Goal: Task Accomplishment & Management: Complete application form

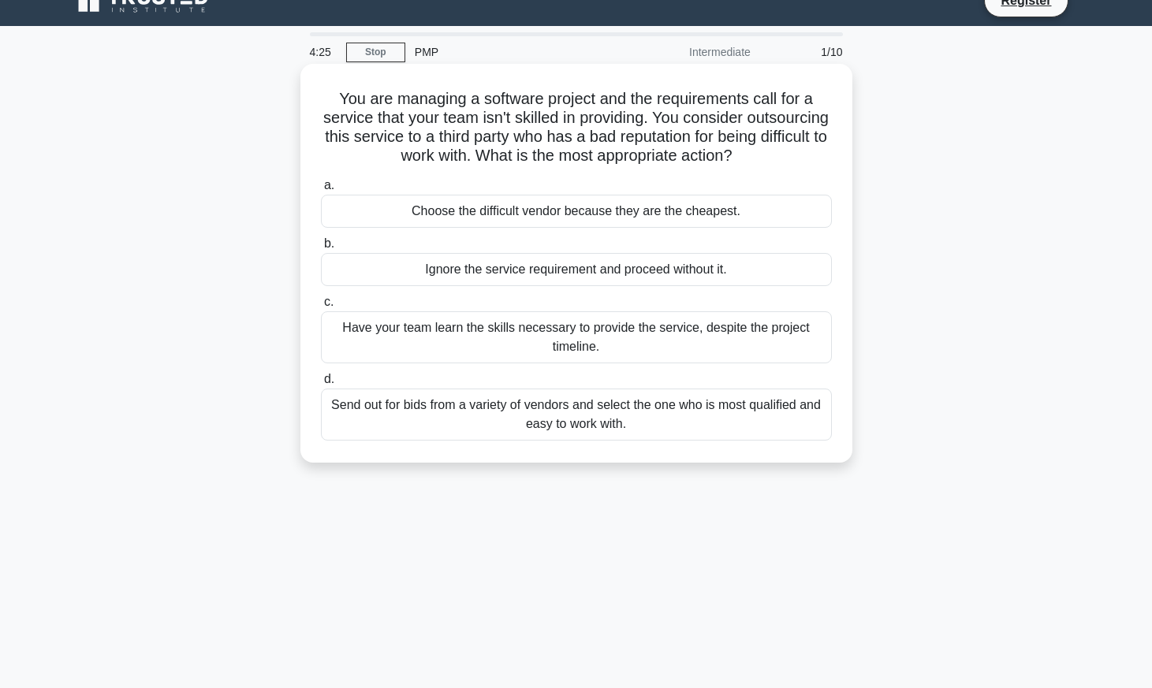
scroll to position [40, 0]
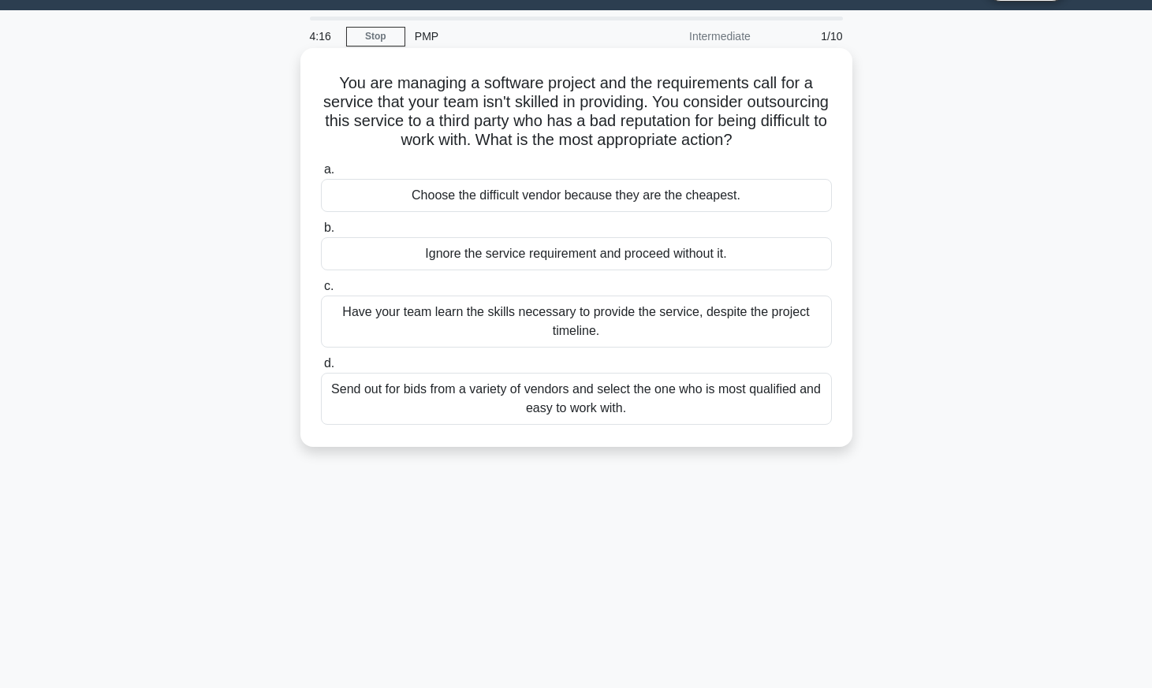
click at [545, 318] on div "Have your team learn the skills necessary to provide the service, despite the p…" at bounding box center [576, 322] width 511 height 52
click at [321, 292] on input "c. Have your team learn the skills necessary to provide the service, despite th…" at bounding box center [321, 287] width 0 height 10
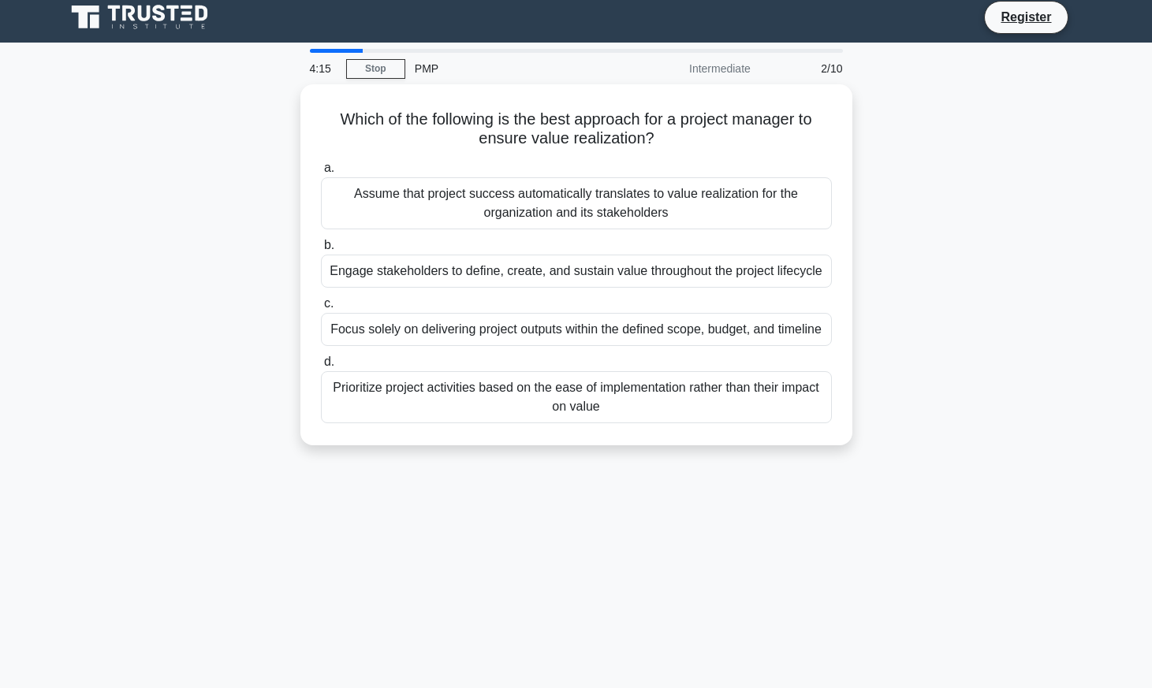
scroll to position [0, 0]
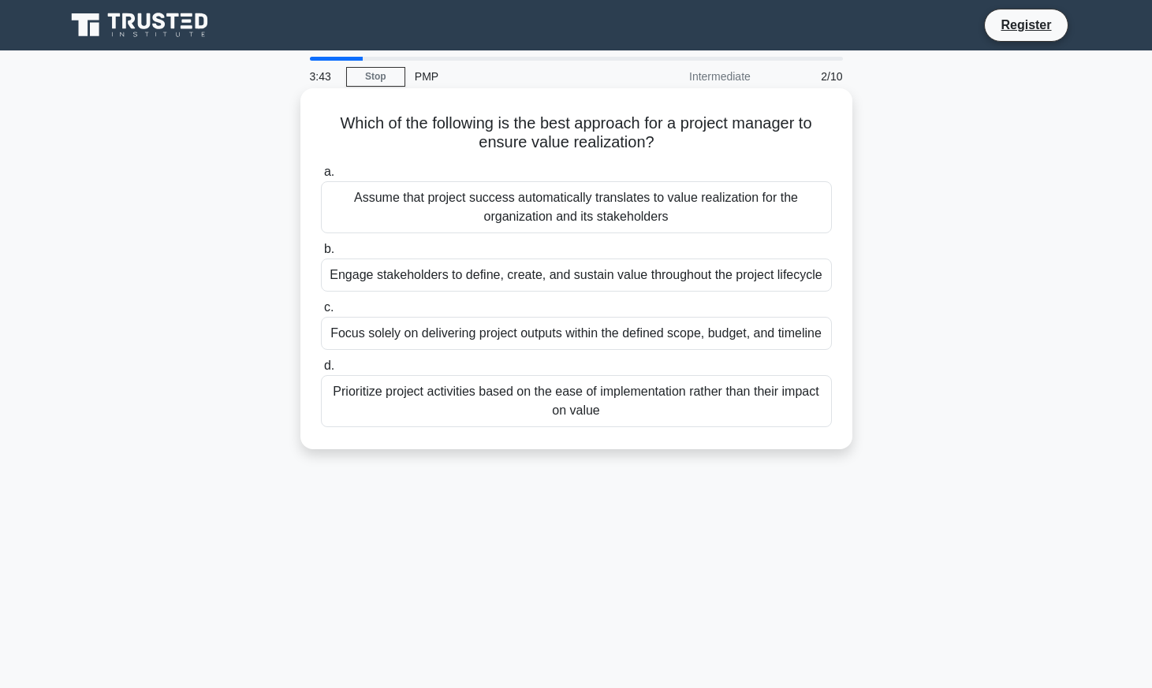
click at [595, 274] on div "Engage stakeholders to define, create, and sustain value throughout the project…" at bounding box center [576, 275] width 511 height 33
click at [321, 255] on input "b. Engage stakeholders to define, create, and sustain value throughout the proj…" at bounding box center [321, 249] width 0 height 10
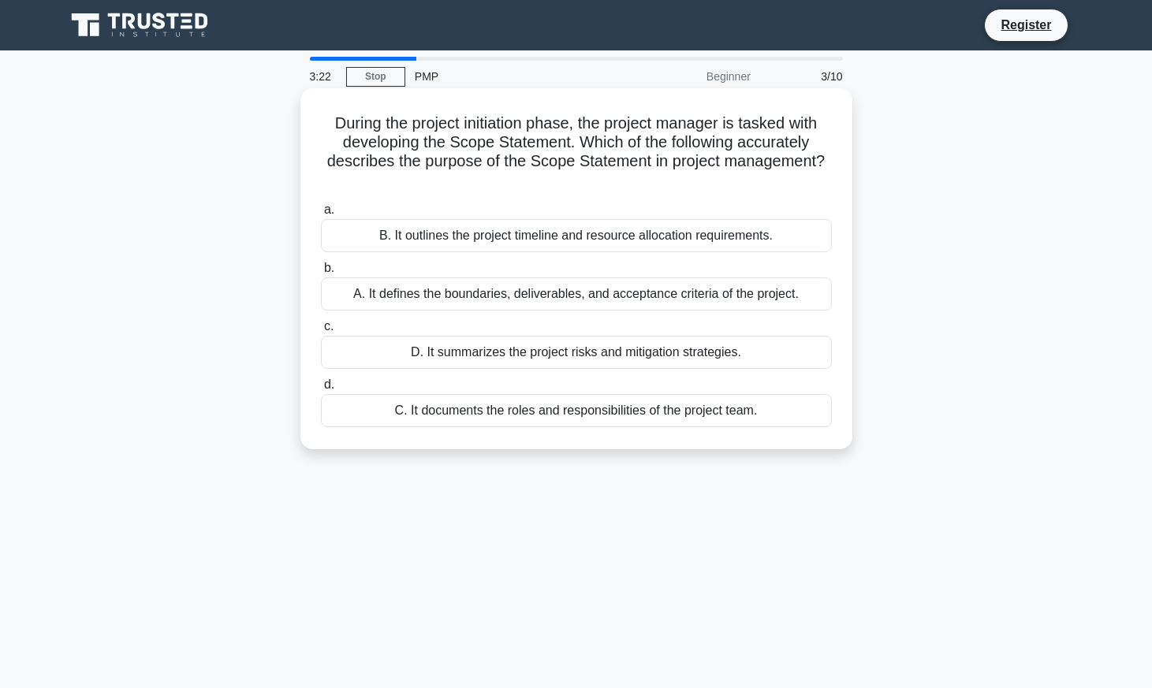
click at [699, 293] on div "A. It defines the boundaries, deliverables, and acceptance criteria of the proj…" at bounding box center [576, 294] width 511 height 33
click at [321, 274] on input "b. A. It defines the boundaries, deliverables, and acceptance criteria of the p…" at bounding box center [321, 268] width 0 height 10
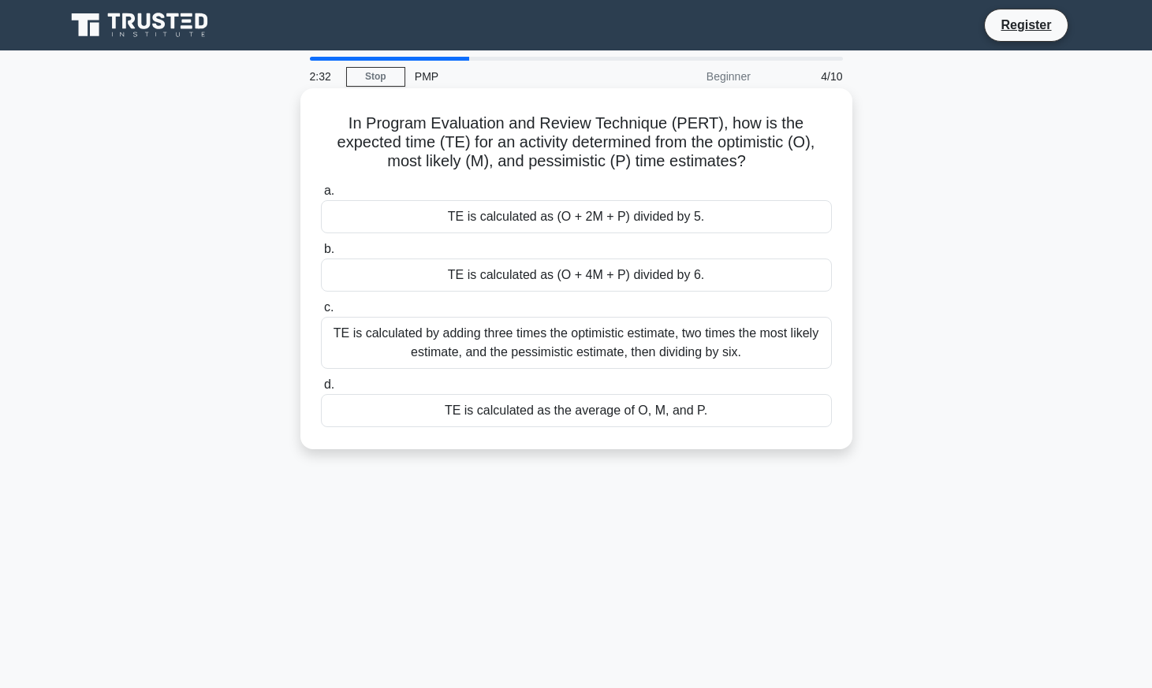
click at [655, 215] on div "TE is calculated as (O + 2M + P) divided by 5." at bounding box center [576, 216] width 511 height 33
click at [321, 196] on input "a. TE is calculated as (O + 2M + P) divided by 5." at bounding box center [321, 191] width 0 height 10
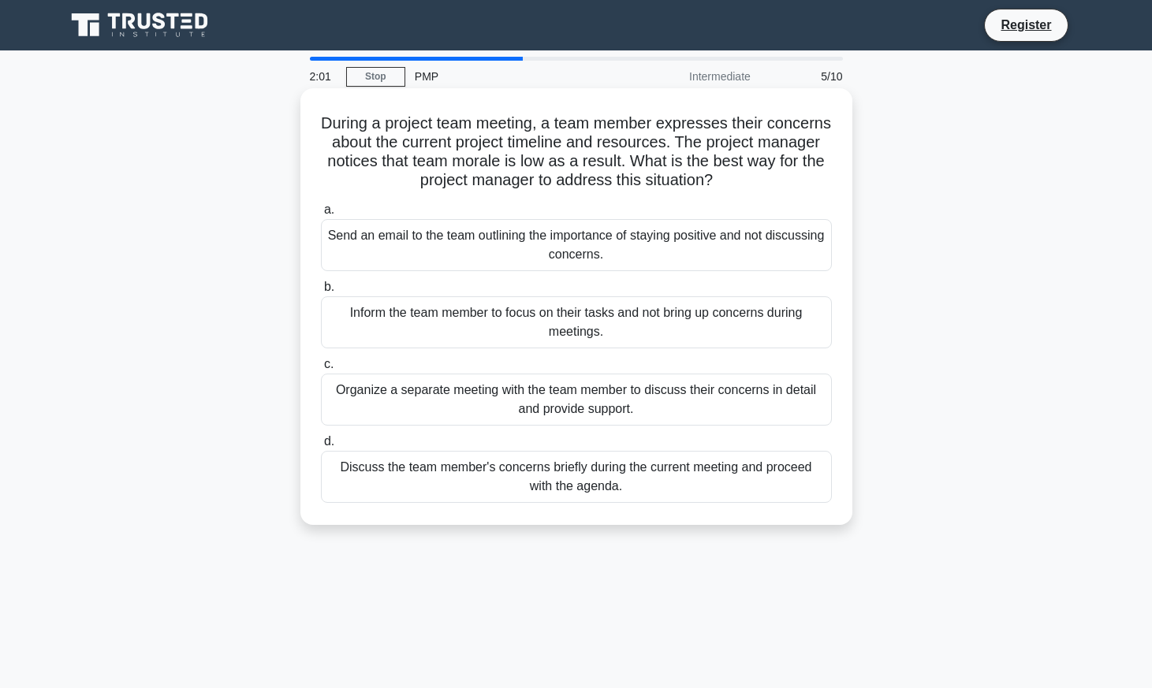
click at [550, 394] on div "Organize a separate meeting with the team member to discuss their concerns in d…" at bounding box center [576, 400] width 511 height 52
click at [321, 370] on input "c. Organize a separate meeting with the team member to discuss their concerns i…" at bounding box center [321, 365] width 0 height 10
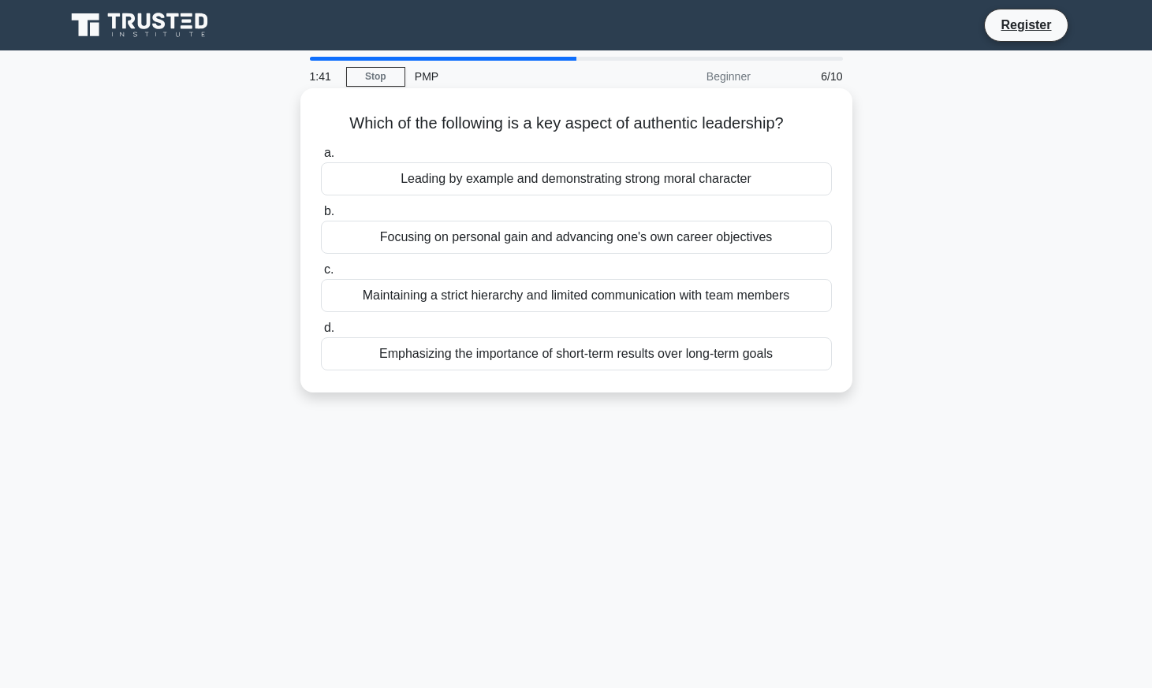
click at [596, 182] on div "Leading by example and demonstrating strong moral character" at bounding box center [576, 178] width 511 height 33
click at [321, 159] on input "a. Leading by example and demonstrating strong moral character" at bounding box center [321, 153] width 0 height 10
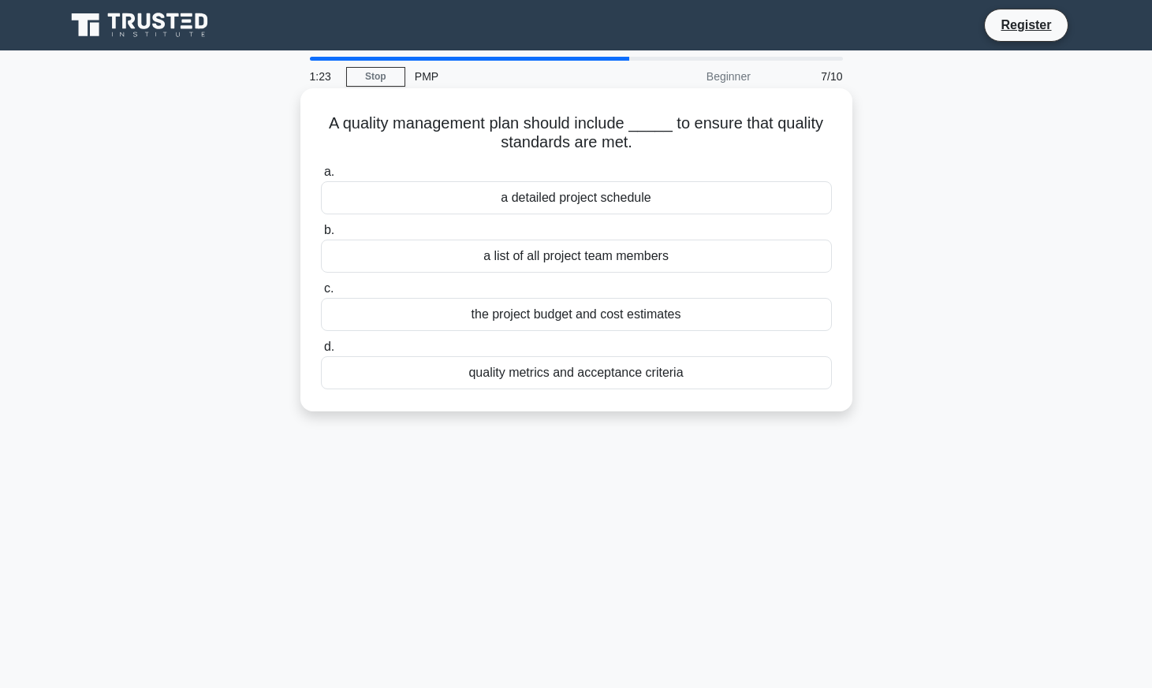
click at [633, 376] on div "quality metrics and acceptance criteria" at bounding box center [576, 372] width 511 height 33
click at [321, 353] on input "d. quality metrics and acceptance criteria" at bounding box center [321, 347] width 0 height 10
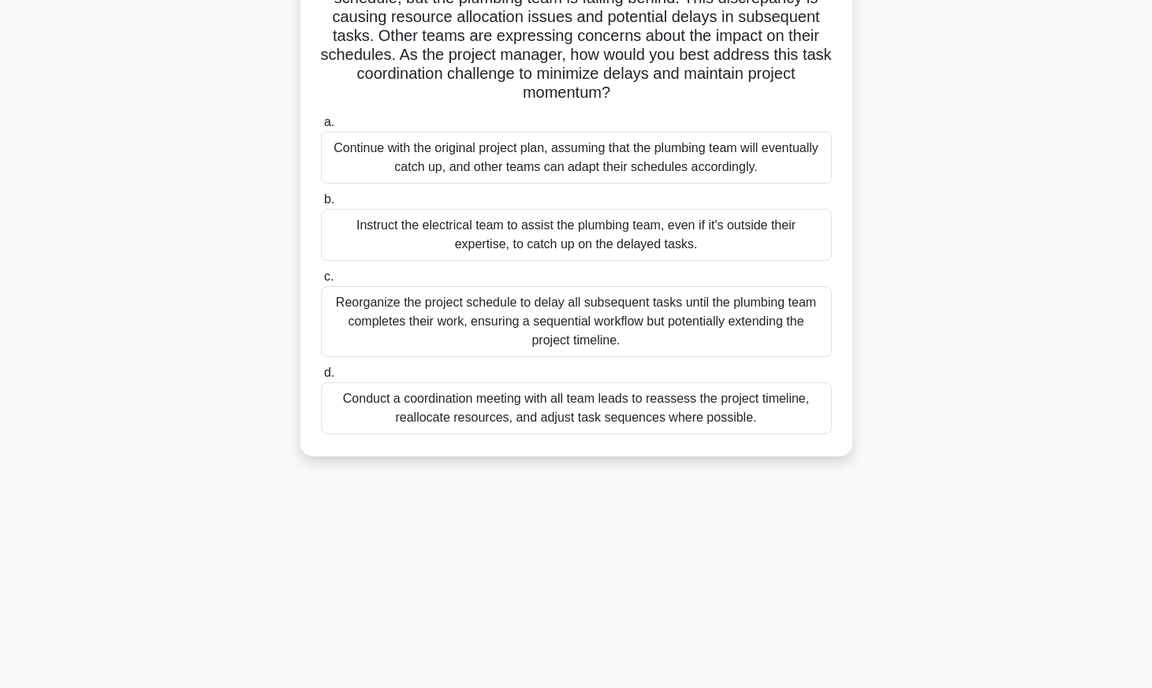
scroll to position [163, 0]
click at [627, 413] on div "Conduct a coordination meeting with all team leads to reassess the project time…" at bounding box center [576, 408] width 511 height 52
click at [321, 379] on input "d. Conduct a coordination meeting with all team leads to reassess the project t…" at bounding box center [321, 373] width 0 height 10
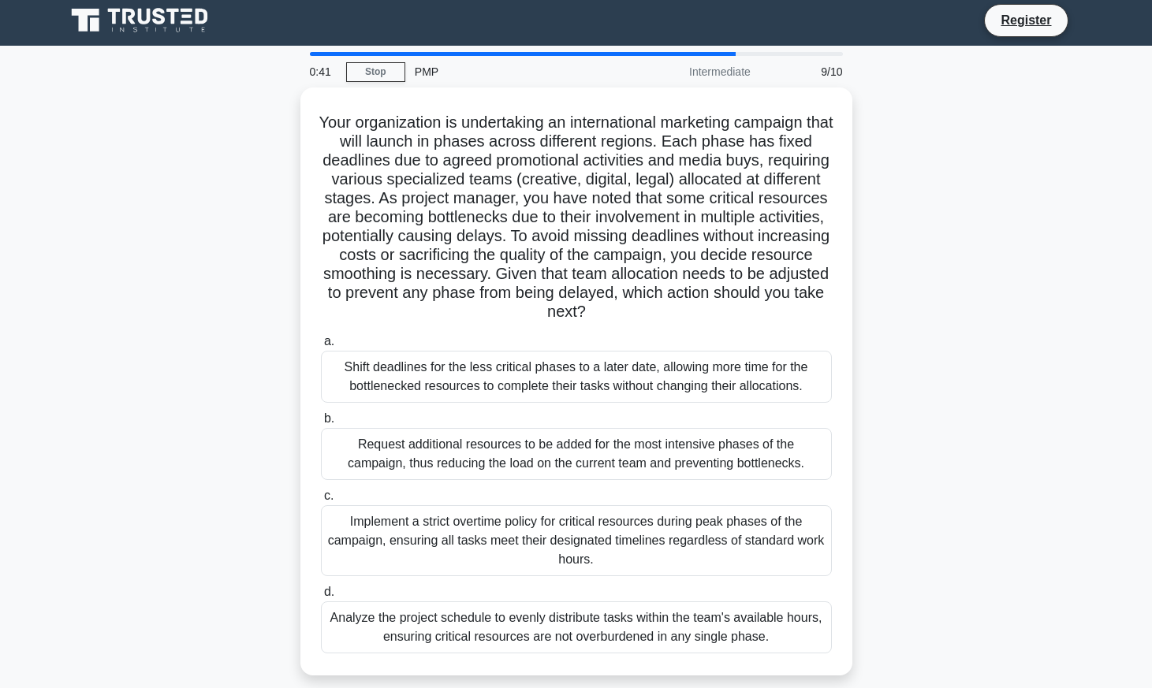
scroll to position [0, 0]
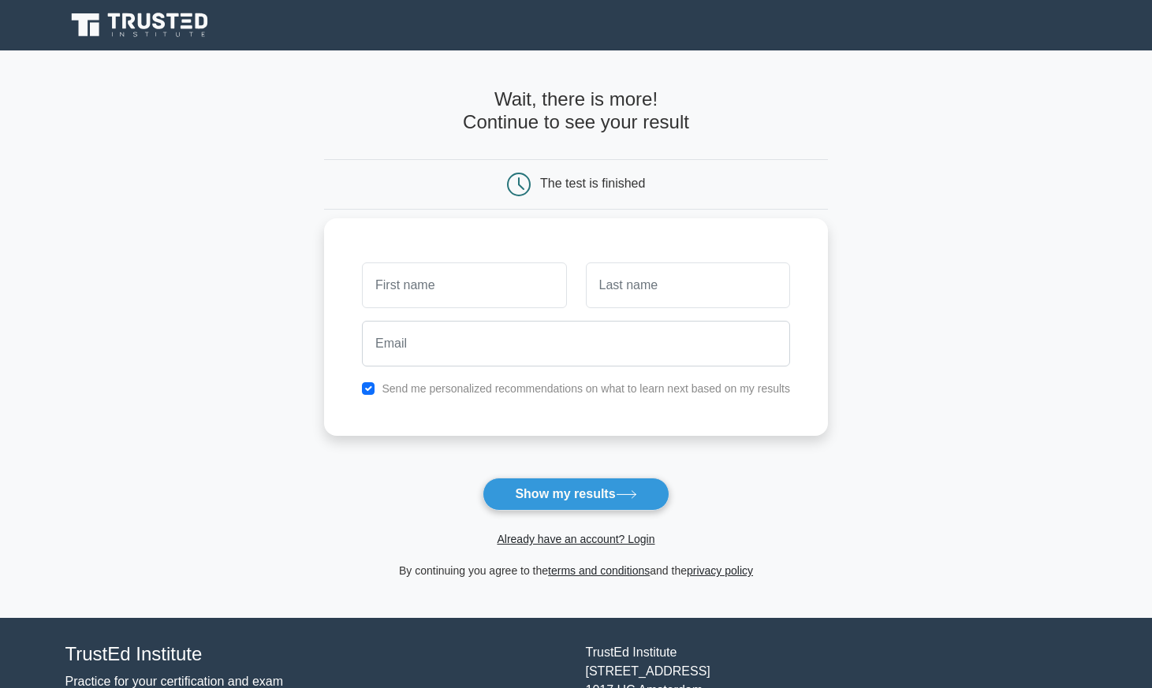
click at [505, 296] on input "text" at bounding box center [464, 286] width 204 height 46
type input "[PERSON_NAME]"
click at [628, 293] on input "text" at bounding box center [688, 286] width 204 height 46
type input "[PERSON_NAME]"
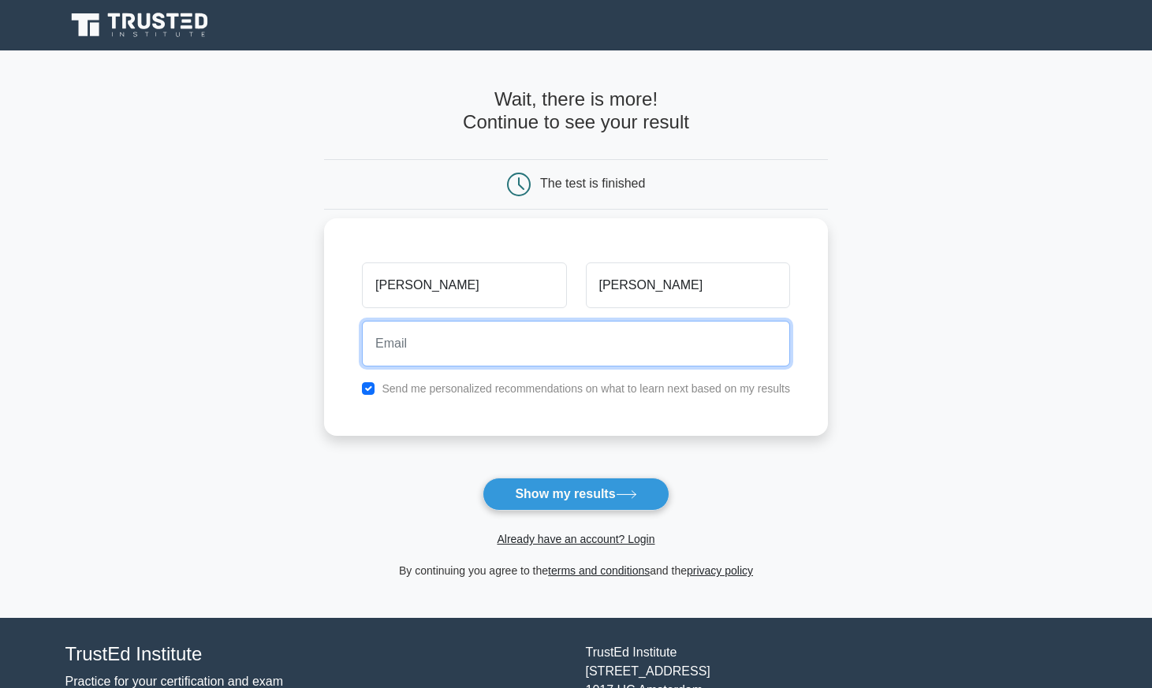
click at [607, 349] on input "email" at bounding box center [576, 344] width 428 height 46
type input "[PERSON_NAME][EMAIL_ADDRESS][DOMAIN_NAME]"
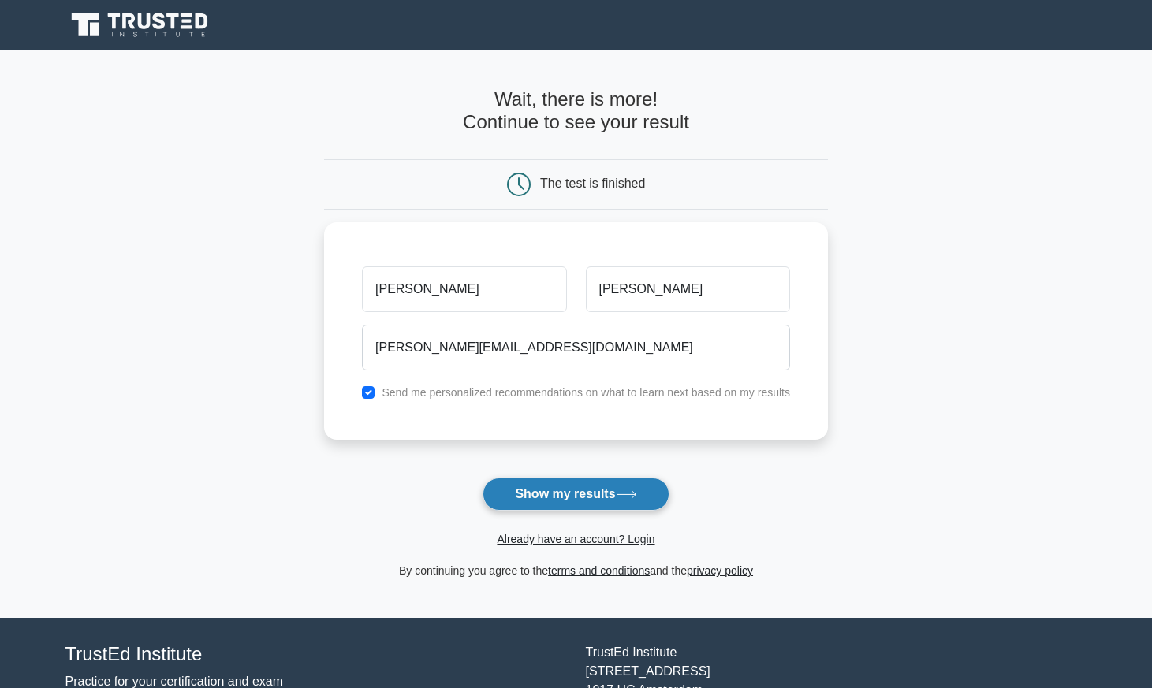
click at [573, 498] on button "Show my results" at bounding box center [576, 494] width 186 height 33
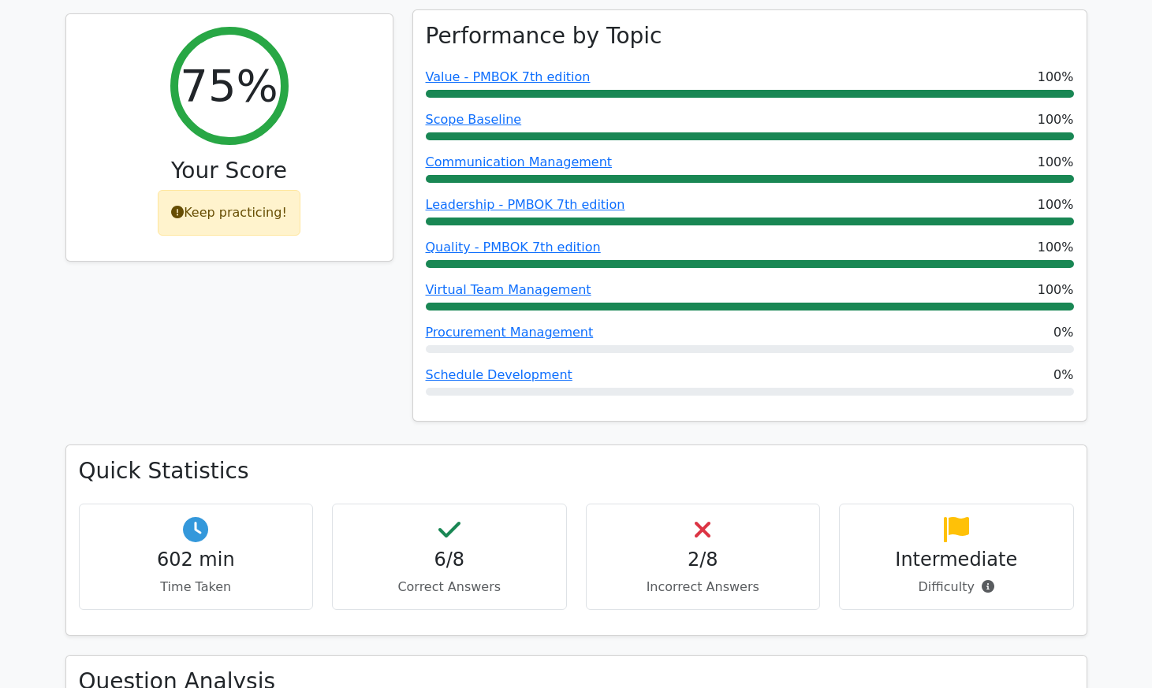
scroll to position [700, 0]
